Goal: Task Accomplishment & Management: Use online tool/utility

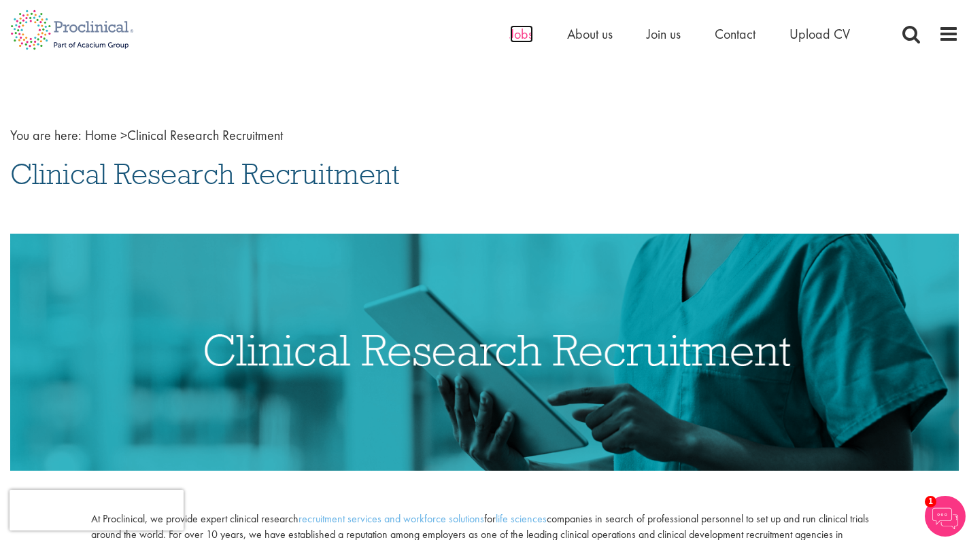
click at [528, 37] on span "Jobs" at bounding box center [521, 34] width 23 height 18
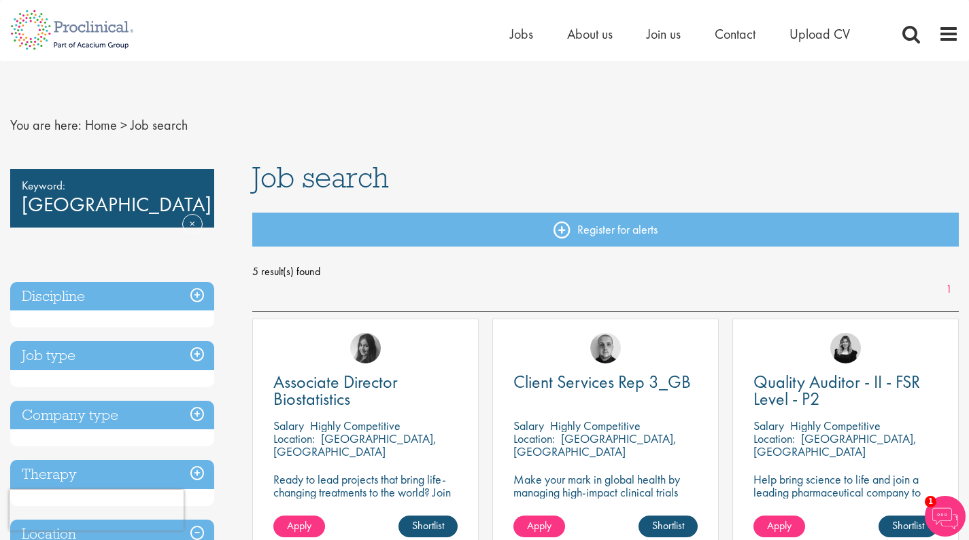
click at [162, 126] on span "Job search" at bounding box center [159, 125] width 57 height 18
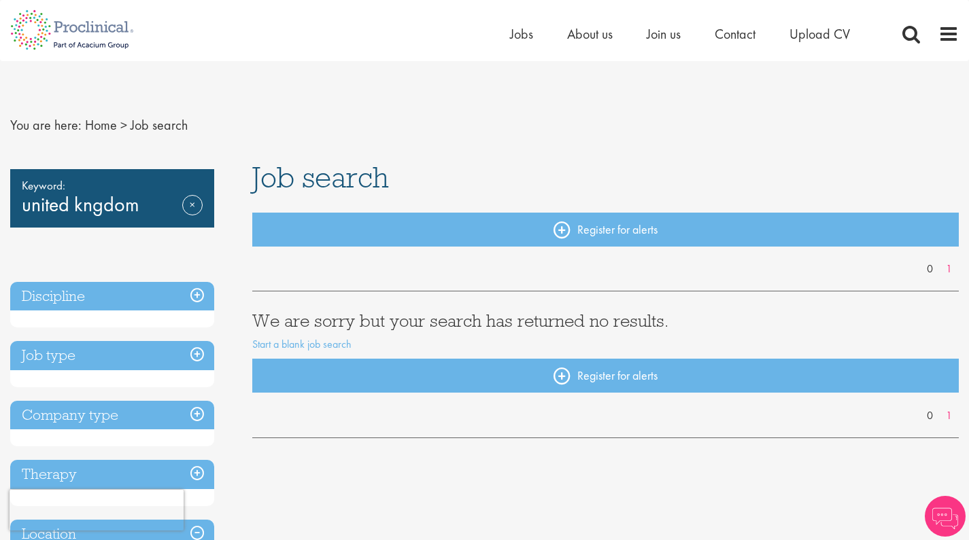
drag, startPoint x: 0, startPoint y: 0, endPoint x: 128, endPoint y: 207, distance: 243.4
click at [132, 206] on div "Keyword: united kngdom Remove" at bounding box center [112, 198] width 204 height 58
click at [111, 205] on div "Keyword: united kngdom Remove" at bounding box center [112, 198] width 204 height 58
click at [194, 204] on link "Remove" at bounding box center [192, 214] width 20 height 39
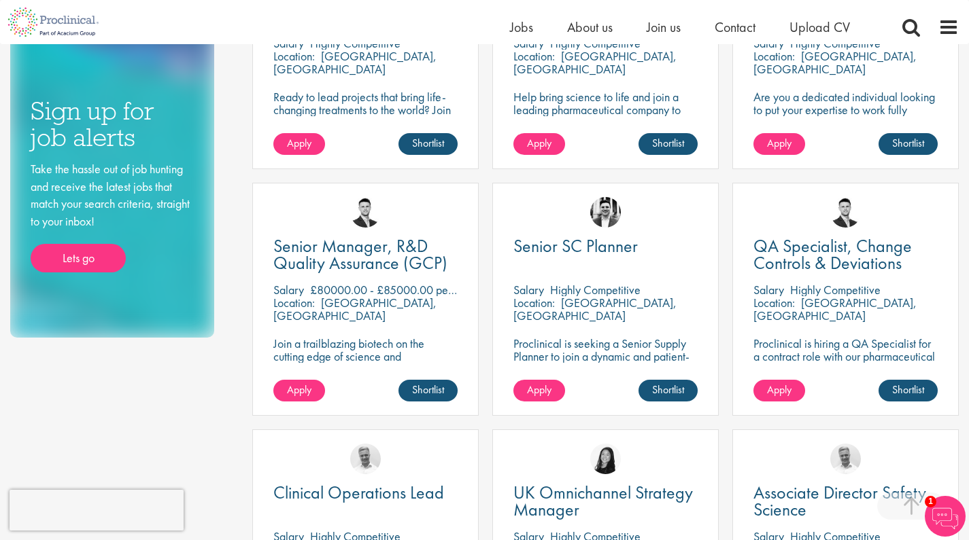
scroll to position [935, 0]
